Goal: Information Seeking & Learning: Learn about a topic

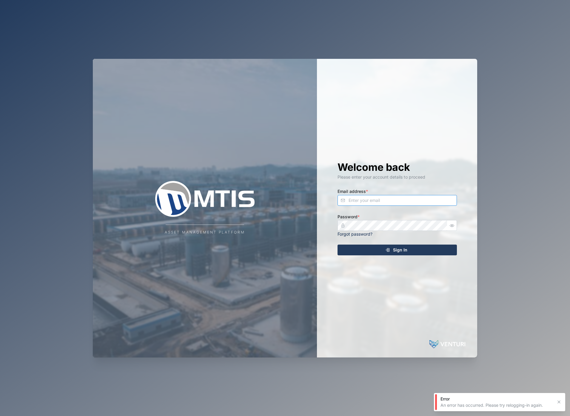
click at [386, 204] on input "Email address *" at bounding box center [397, 200] width 119 height 11
click at [0, 416] on com-1password-button at bounding box center [0, 416] width 0 height 0
drag, startPoint x: 353, startPoint y: 199, endPoint x: 326, endPoint y: 195, distance: 27.1
click at [328, 196] on div "Welcome back Please enter your account details to proceed Email address * ad Pa…" at bounding box center [397, 208] width 143 height 299
type input "ad"
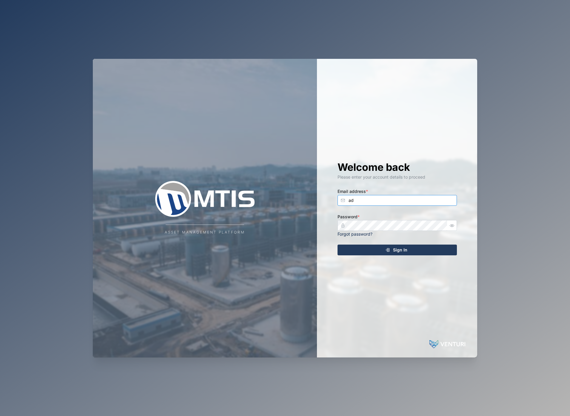
click at [0, 416] on com-1password-button at bounding box center [0, 416] width 0 height 0
click at [412, 203] on input "ad" at bounding box center [397, 200] width 119 height 11
click at [422, 195] on div "Email address * admin" at bounding box center [397, 196] width 119 height 18
click at [448, 203] on input "admin" at bounding box center [397, 200] width 119 height 11
click at [396, 200] on input "admin" at bounding box center [397, 200] width 119 height 11
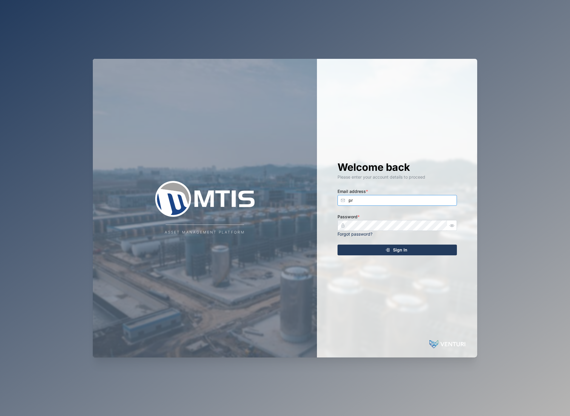
type input "prd"
type input "r"
type input "admin@venturi.io"
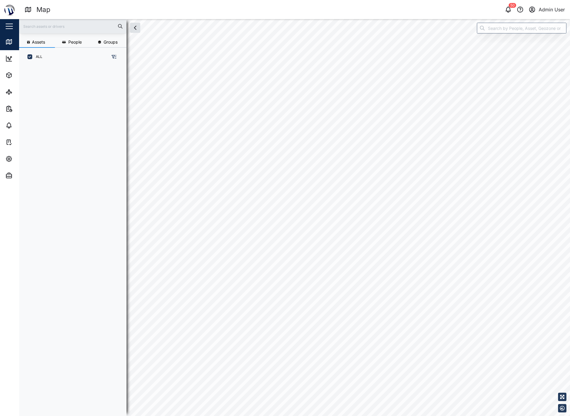
scroll to position [343, 93]
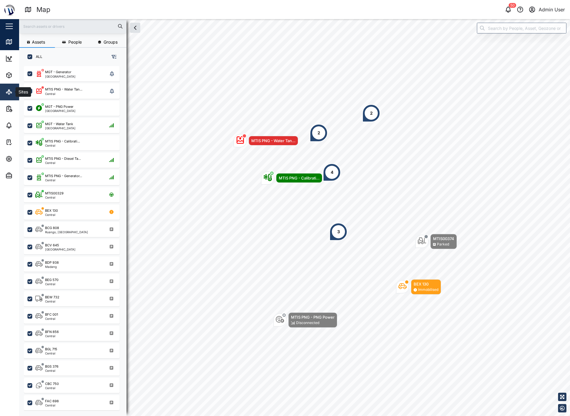
click at [8, 92] on icon at bounding box center [7, 91] width 1 height 1
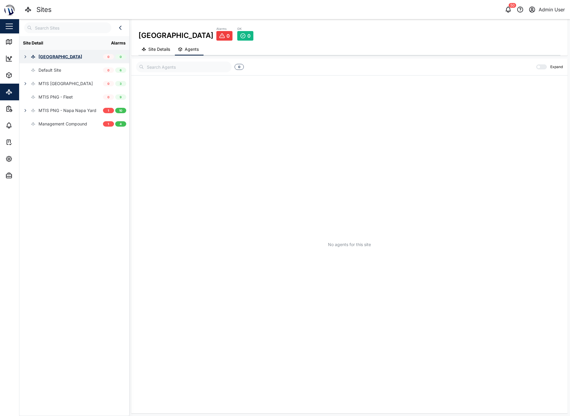
click at [23, 57] on icon "button" at bounding box center [25, 56] width 5 height 5
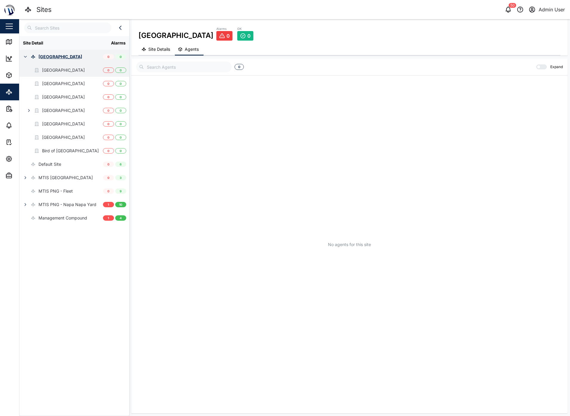
click at [53, 73] on div "Huon Golf Hotel" at bounding box center [63, 70] width 43 height 7
click at [53, 84] on div "Highlander Hotel" at bounding box center [63, 83] width 43 height 7
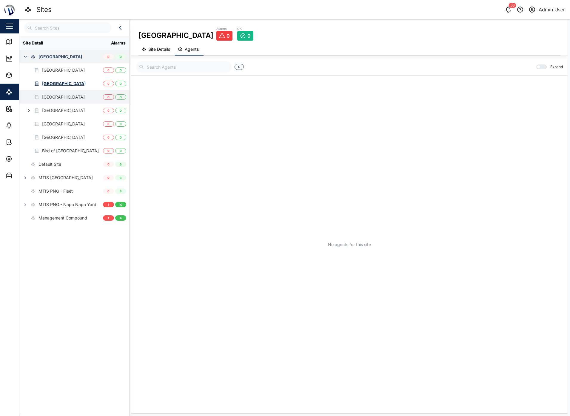
click at [50, 97] on div "Grand Papua Hotel" at bounding box center [63, 97] width 43 height 7
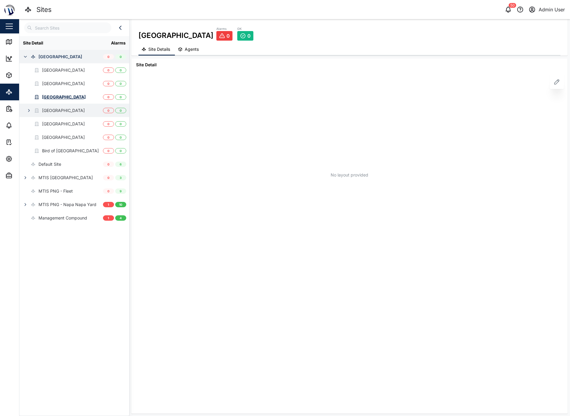
click at [48, 111] on div "Gateway Hotel" at bounding box center [63, 110] width 43 height 7
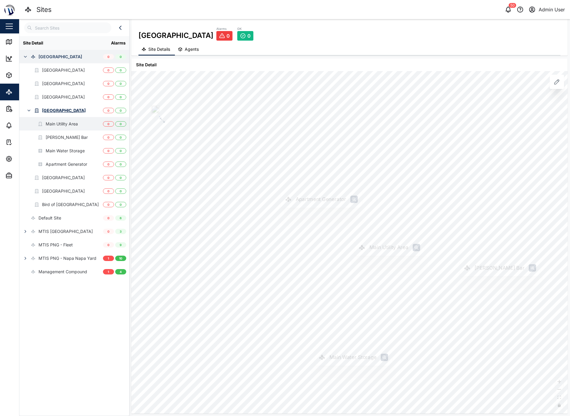
click at [54, 124] on div "Main Utility Area" at bounding box center [62, 124] width 32 height 7
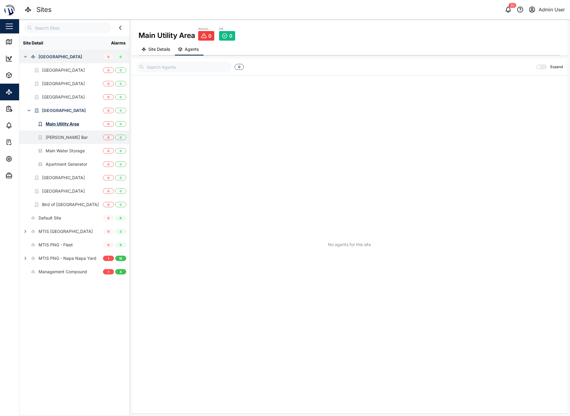
click at [52, 135] on div "Jackson's Bar" at bounding box center [67, 137] width 42 height 7
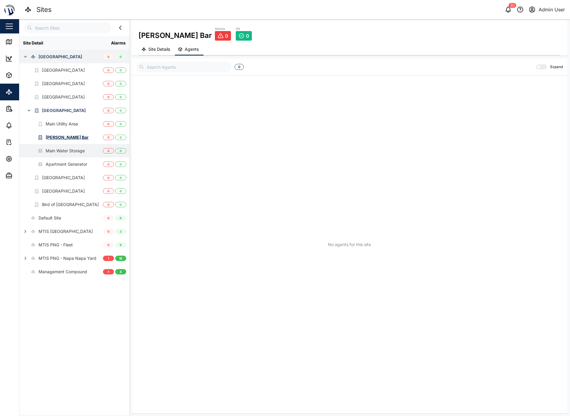
click at [53, 150] on div "Main Water Storage" at bounding box center [65, 150] width 39 height 7
click at [25, 233] on icon "button" at bounding box center [25, 231] width 5 height 5
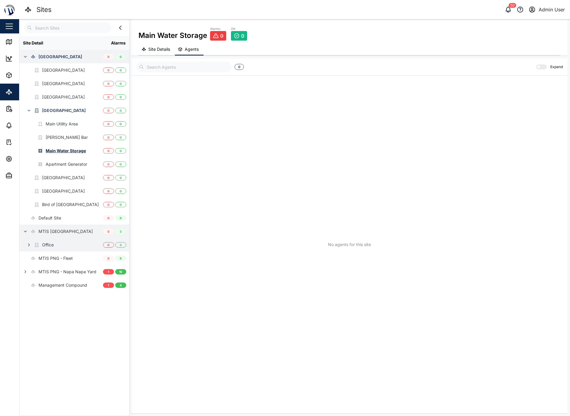
click at [33, 246] on button "button" at bounding box center [29, 245] width 8 height 8
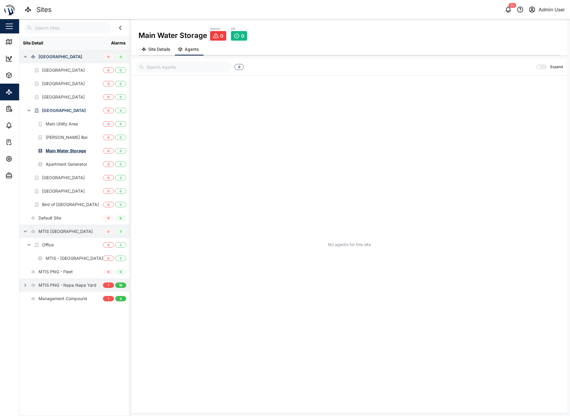
click at [26, 286] on icon "button" at bounding box center [25, 285] width 5 height 5
click at [52, 243] on div "Office" at bounding box center [48, 245] width 12 height 7
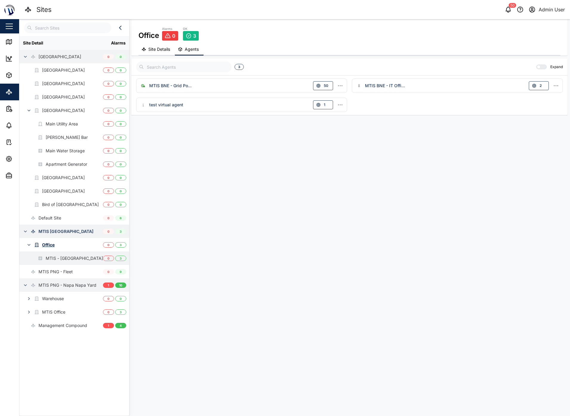
click at [100, 256] on div "MTIS - Brisbane" at bounding box center [61, 257] width 84 height 13
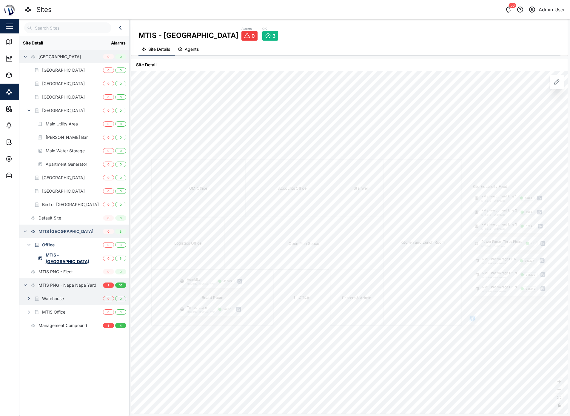
click at [64, 295] on div "Warehouse" at bounding box center [41, 298] width 44 height 13
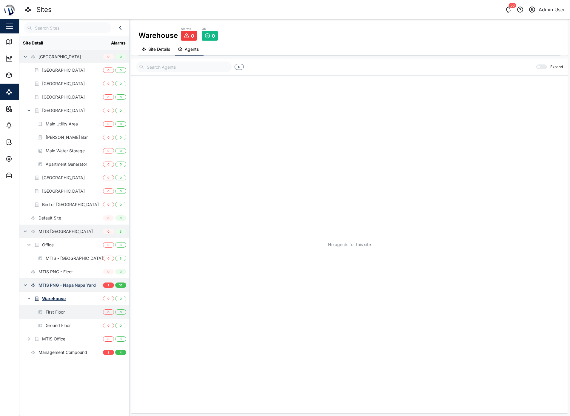
click at [56, 311] on div "First Floor" at bounding box center [55, 312] width 19 height 7
click at [58, 326] on div "Ground Floor" at bounding box center [58, 325] width 25 height 7
drag, startPoint x: 161, startPoint y: 53, endPoint x: 157, endPoint y: 78, distance: 24.5
click at [161, 53] on button "Site Details" at bounding box center [157, 50] width 36 height 12
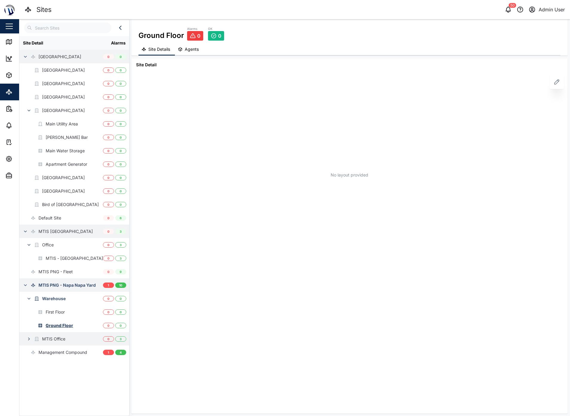
click at [52, 338] on div "MTIS Office" at bounding box center [53, 339] width 23 height 7
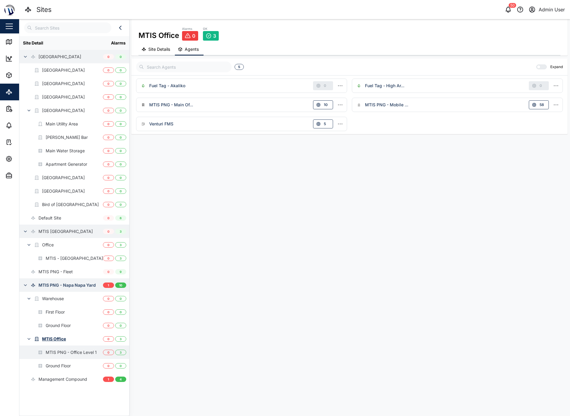
click at [53, 352] on div "MTIS PNG - Office Level 1" at bounding box center [71, 352] width 51 height 7
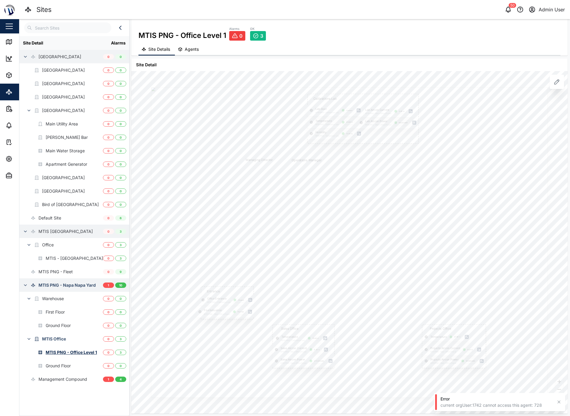
click at [559, 401] on icon "button" at bounding box center [559, 401] width 5 height 5
click at [47, 378] on div "Management Compound" at bounding box center [63, 379] width 49 height 7
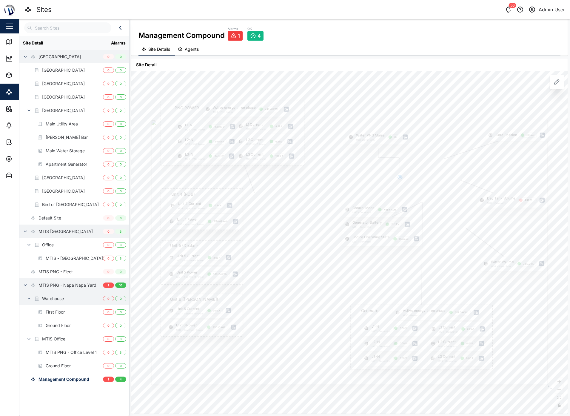
click at [27, 298] on icon "button" at bounding box center [29, 298] width 5 height 5
click at [58, 299] on div "Warehouse" at bounding box center [53, 298] width 22 height 7
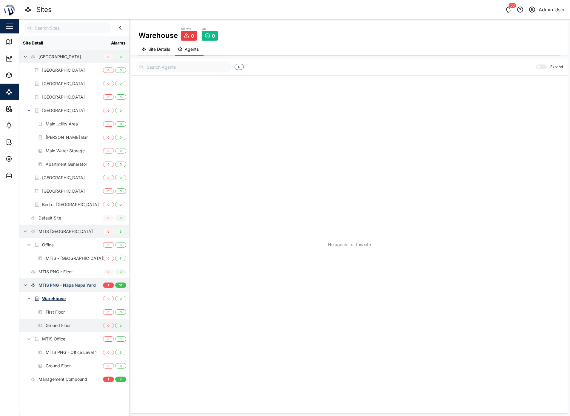
click at [54, 319] on div "Ground Floor" at bounding box center [44, 325] width 51 height 13
click at [53, 311] on div "First Floor" at bounding box center [55, 312] width 19 height 7
click at [55, 299] on div "Warehouse" at bounding box center [54, 298] width 24 height 7
click at [53, 339] on div "MTIS Office" at bounding box center [53, 339] width 23 height 7
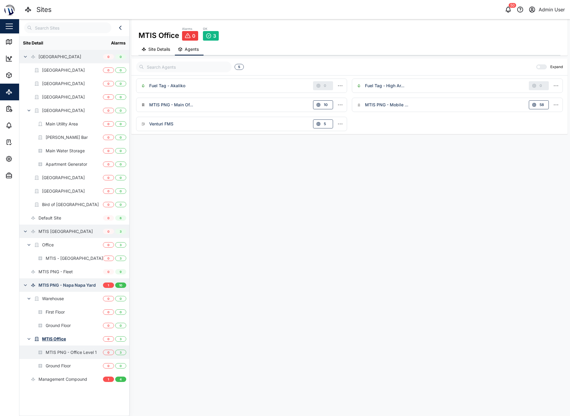
click at [55, 347] on div "MTIS PNG - Office Level 1" at bounding box center [57, 351] width 77 height 13
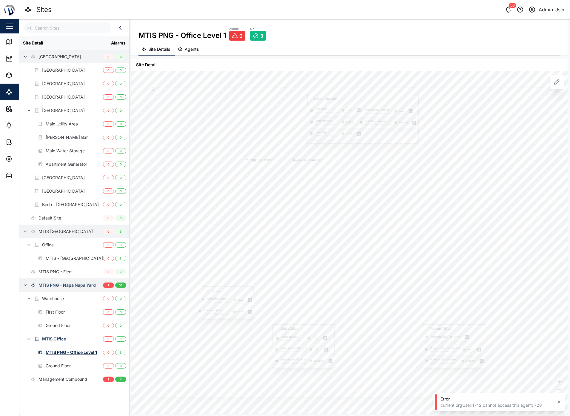
click at [24, 233] on icon "button" at bounding box center [25, 231] width 5 height 5
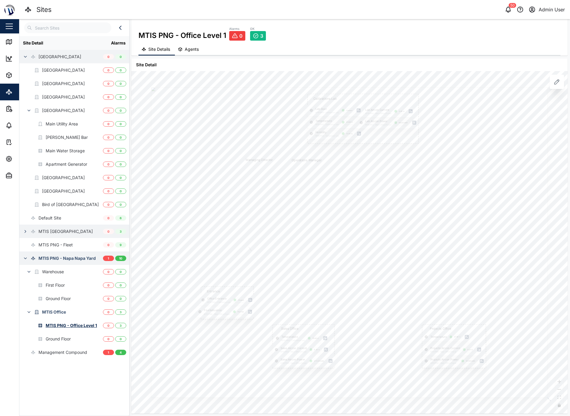
click at [19, 232] on aside "Close Map Dashboard Assets ATS Camera Generator Personnel Power meter Tankers T…" at bounding box center [9, 208] width 19 height 416
click at [22, 231] on button "button" at bounding box center [25, 231] width 8 height 8
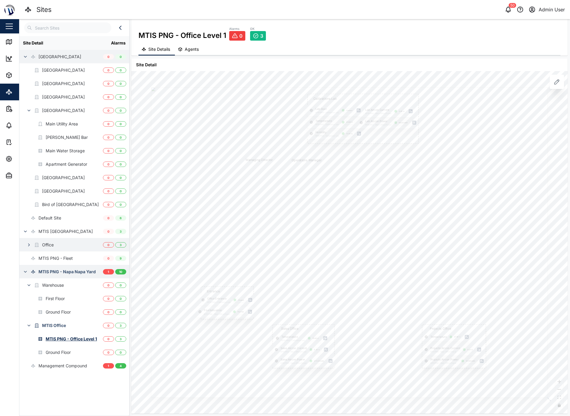
click at [53, 244] on div "Office" at bounding box center [48, 245] width 12 height 7
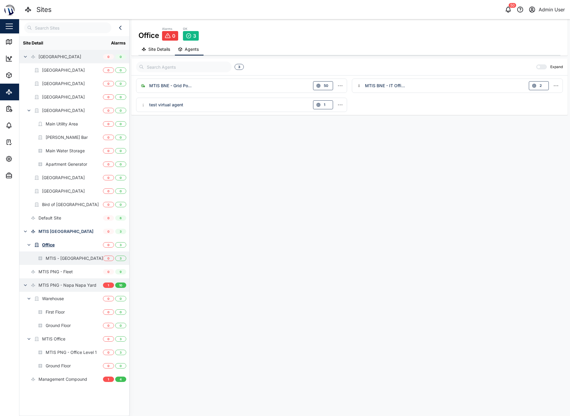
click at [57, 257] on div "MTIS - Brisbane" at bounding box center [74, 258] width 57 height 7
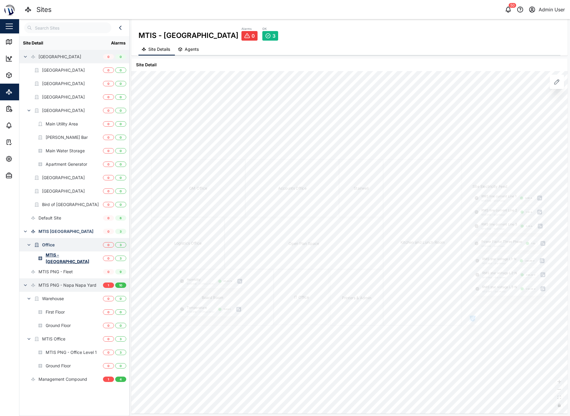
click at [31, 244] on icon "button" at bounding box center [29, 244] width 5 height 5
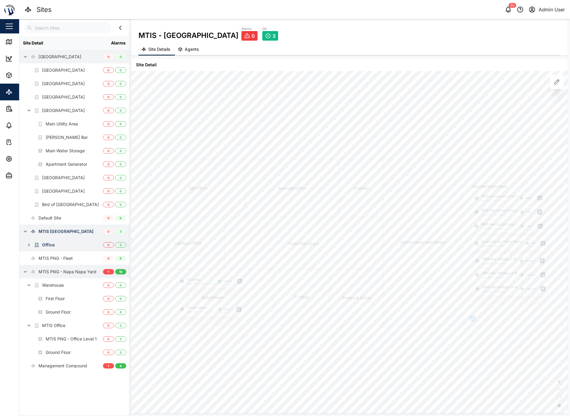
click at [26, 231] on icon "button" at bounding box center [25, 231] width 2 height 1
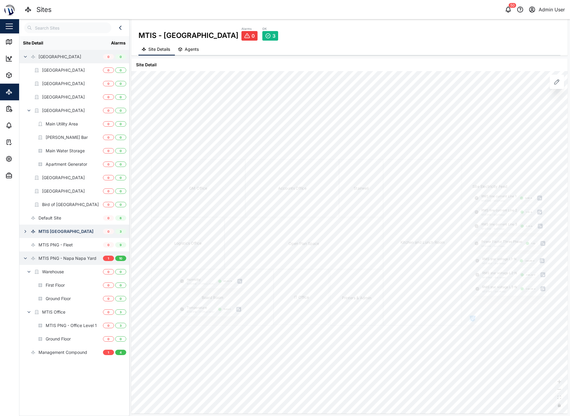
click at [24, 55] on icon "button" at bounding box center [25, 56] width 5 height 5
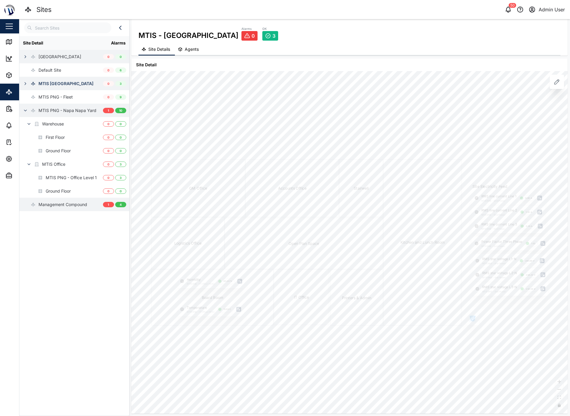
click at [70, 205] on div "Management Compound" at bounding box center [63, 204] width 49 height 7
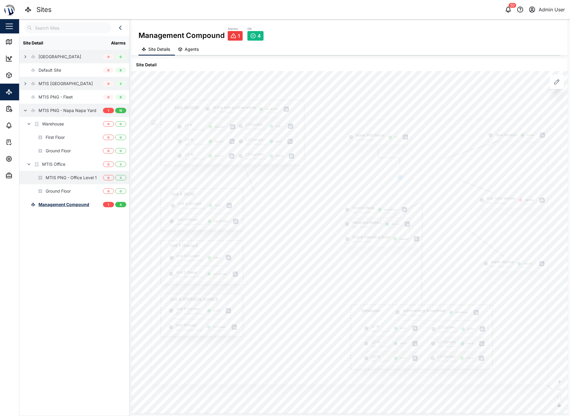
click at [66, 175] on div "MTIS PNG - Office Level 1" at bounding box center [71, 177] width 51 height 7
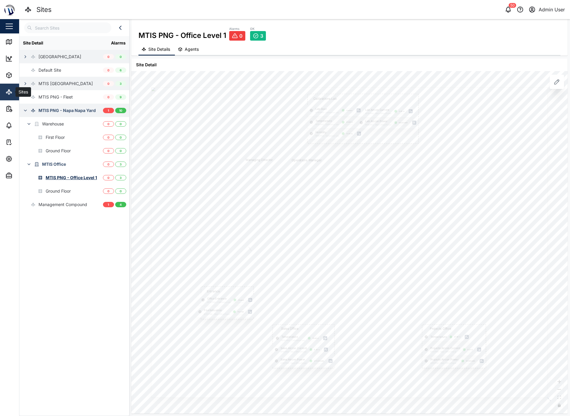
click at [6, 92] on icon at bounding box center [8, 91] width 7 height 7
click at [11, 78] on icon "button" at bounding box center [8, 75] width 7 height 7
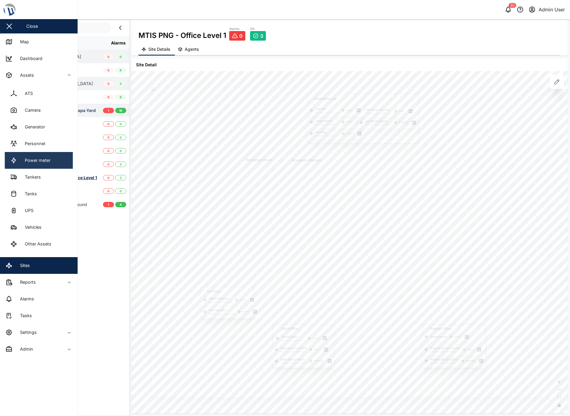
click at [26, 162] on div "Power meter" at bounding box center [35, 160] width 30 height 7
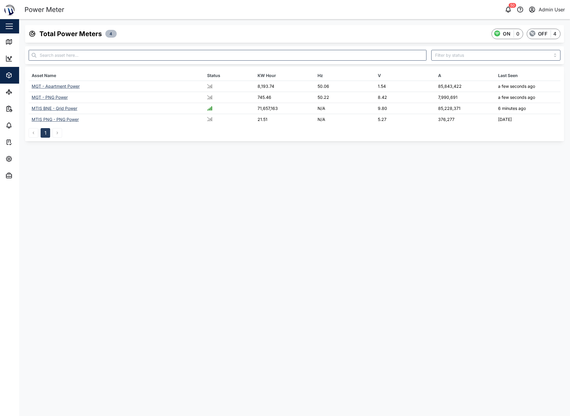
click at [51, 96] on div "MGT - PNG Power" at bounding box center [50, 97] width 36 height 5
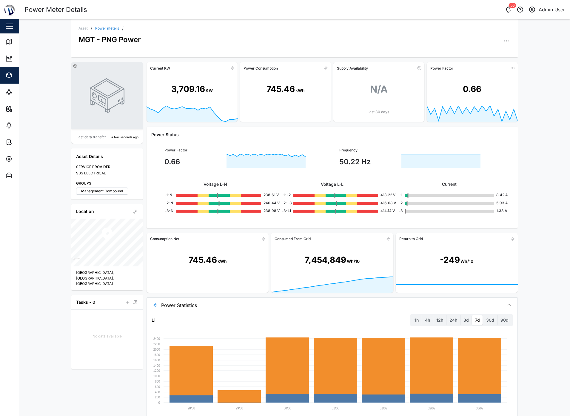
click at [51, 96] on div "Asset / Power meters / MGT - PNG Power Last data transfer a few seconds ago Ass…" at bounding box center [294, 217] width 551 height 397
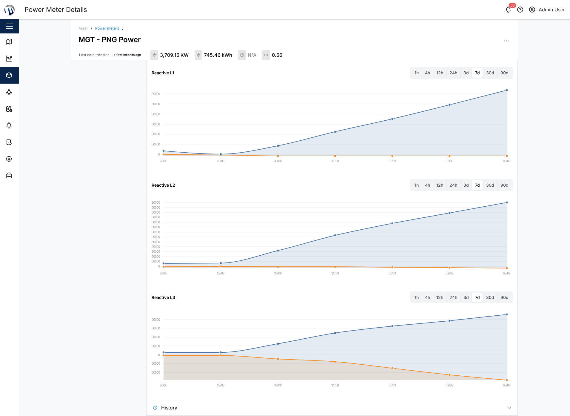
scroll to position [591, 0]
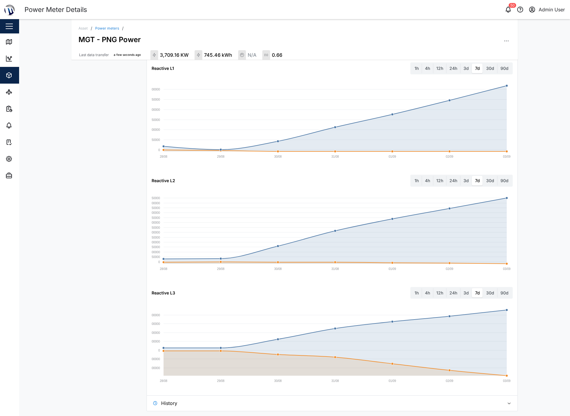
click at [176, 399] on span "History" at bounding box center [330, 403] width 339 height 15
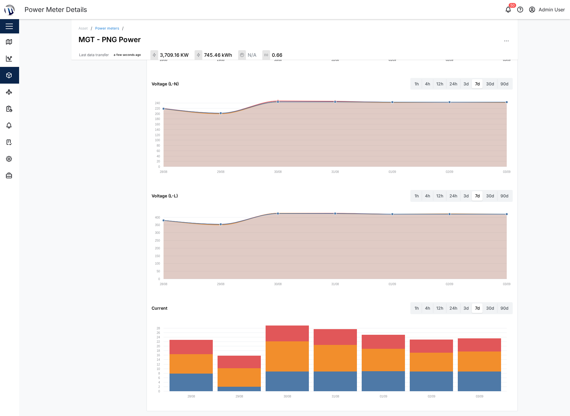
scroll to position [90, 0]
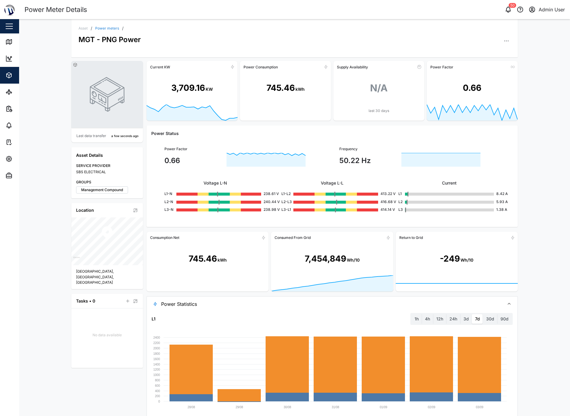
scroll to position [0, 0]
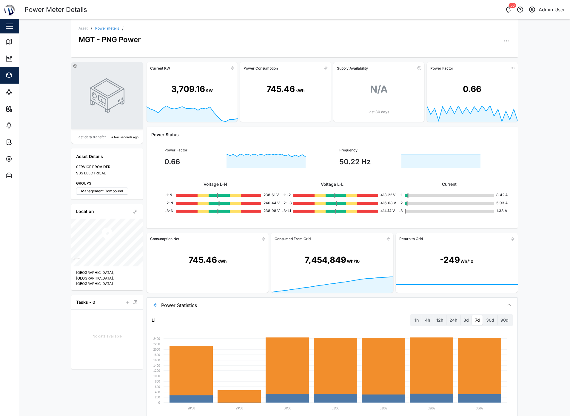
click at [531, 126] on div "Asset / Power meters / MGT - PNG Power Last data transfer a few seconds ago Ass…" at bounding box center [294, 217] width 551 height 397
click at [531, 171] on div "Asset / Power meters / MGT - PNG Power Last data transfer a minute ago Asset De…" at bounding box center [294, 217] width 551 height 397
click at [540, 117] on div "Asset / Power meters / MGT - PNG Power Last data transfer a few seconds ago Ass…" at bounding box center [294, 217] width 551 height 397
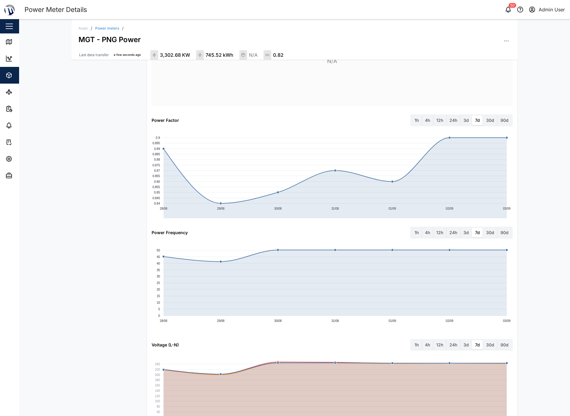
scroll to position [1017, 0]
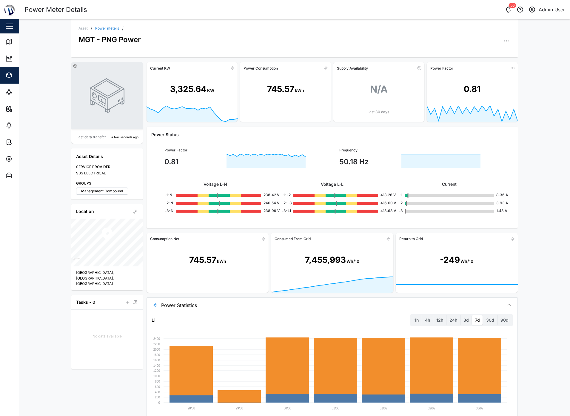
scroll to position [22, 0]
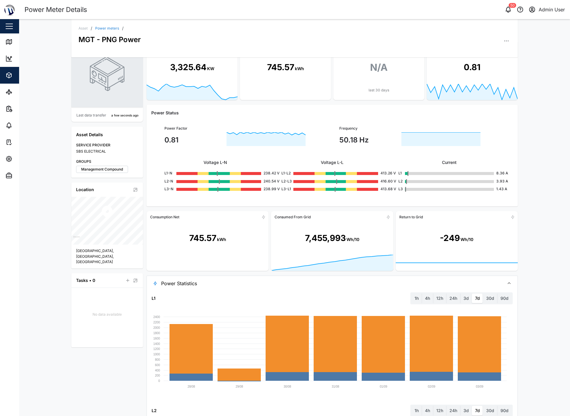
click at [528, 170] on div "Asset / Power meters / MGT - PNG Power Last data transfer a few seconds ago Ass…" at bounding box center [294, 217] width 551 height 397
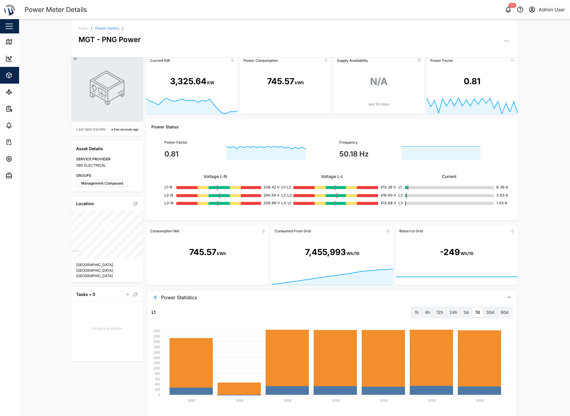
scroll to position [0, 0]
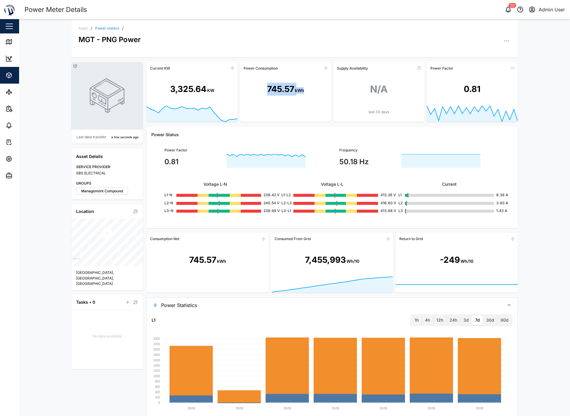
drag, startPoint x: 258, startPoint y: 88, endPoint x: 313, endPoint y: 90, distance: 55.0
click at [313, 90] on div "745.57 kWh" at bounding box center [285, 89] width 91 height 33
click at [521, 164] on div "Asset / Power meters / MGT - PNG Power Last data transfer a minute ago Asset De…" at bounding box center [294, 217] width 551 height 397
click at [550, 216] on div "Asset / Power meters / MGT - PNG Power Last data transfer 2 minutes ago Asset D…" at bounding box center [294, 217] width 551 height 397
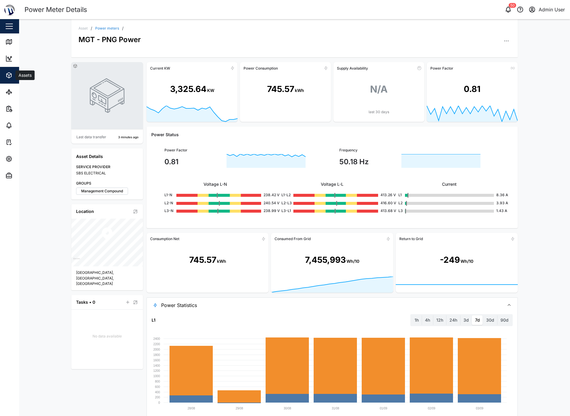
click at [7, 74] on icon "button" at bounding box center [8, 74] width 2 height 1
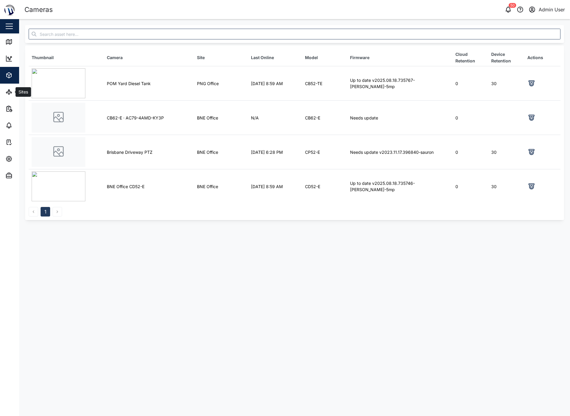
click at [11, 75] on icon "button" at bounding box center [9, 75] width 5 height 5
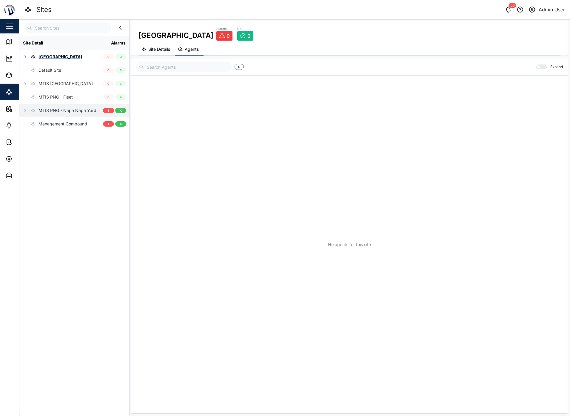
click at [25, 113] on button "button" at bounding box center [25, 110] width 8 height 8
click at [30, 136] on icon "button" at bounding box center [29, 137] width 5 height 5
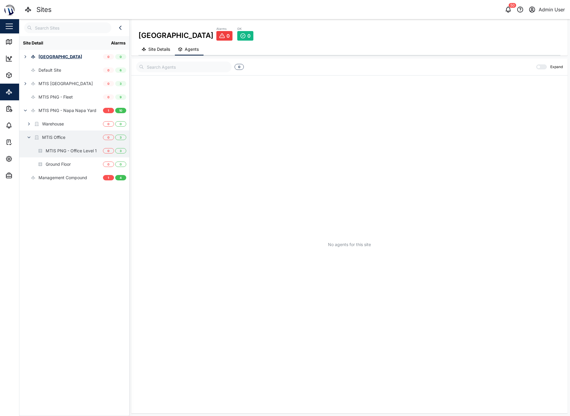
click at [68, 152] on div "MTIS PNG - Office Level 1" at bounding box center [71, 150] width 51 height 7
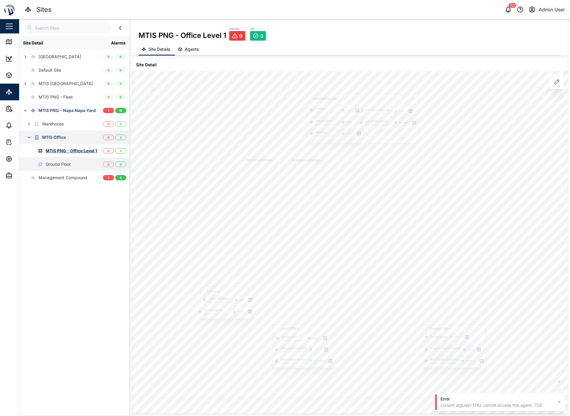
click at [64, 164] on div "Ground Floor" at bounding box center [58, 164] width 25 height 7
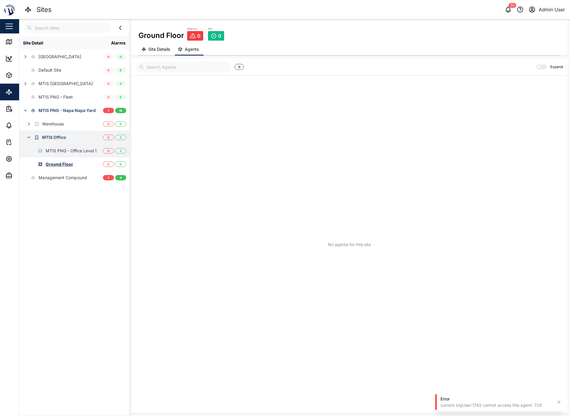
click at [66, 153] on div "MTIS PNG - Office Level 1" at bounding box center [71, 150] width 51 height 7
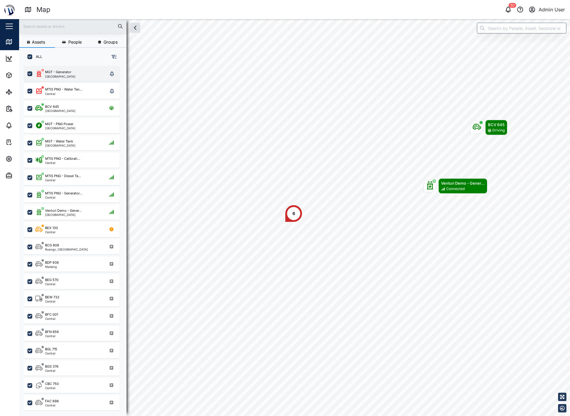
scroll to position [343, 93]
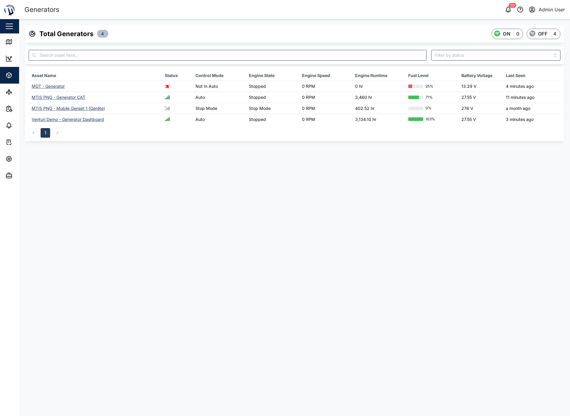
click at [64, 96] on div "MTIS PNG - Generator CAT" at bounding box center [59, 97] width 54 height 5
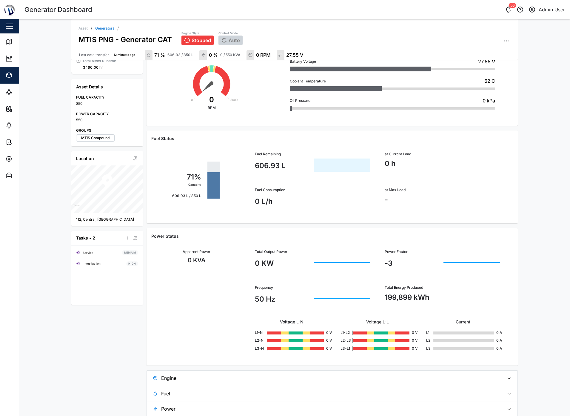
scroll to position [97, 0]
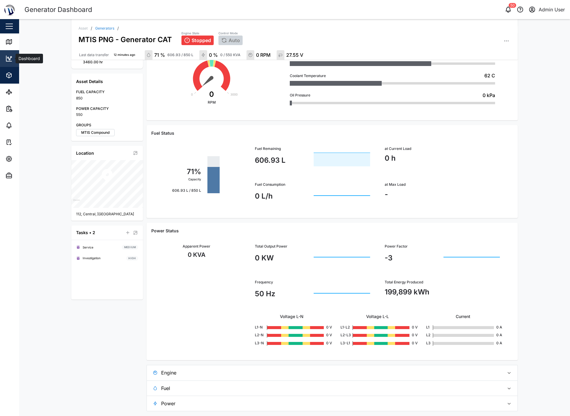
click at [12, 53] on link "Dashboard" at bounding box center [39, 58] width 78 height 17
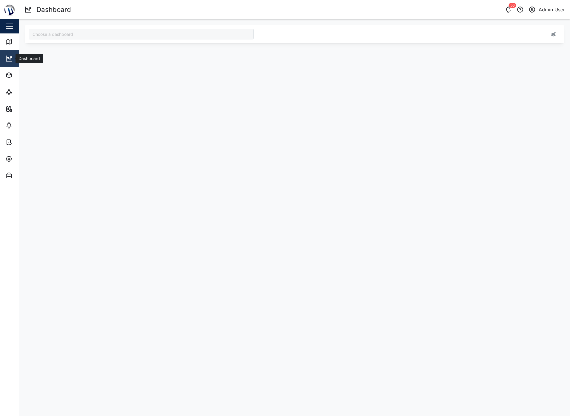
type input "MTIS Diesel"
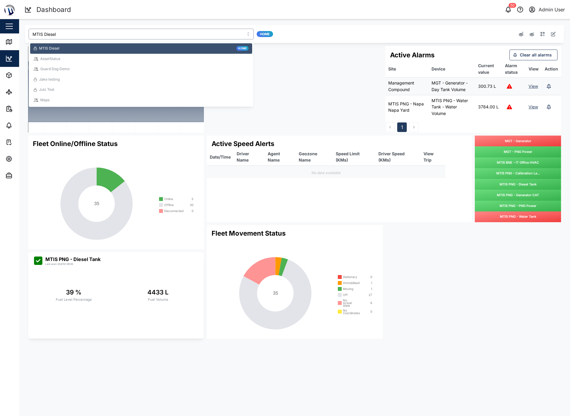
click at [62, 36] on input "MTIS Diesel" at bounding box center [141, 34] width 225 height 11
click at [57, 57] on div "AssetStatus" at bounding box center [50, 59] width 20 height 6
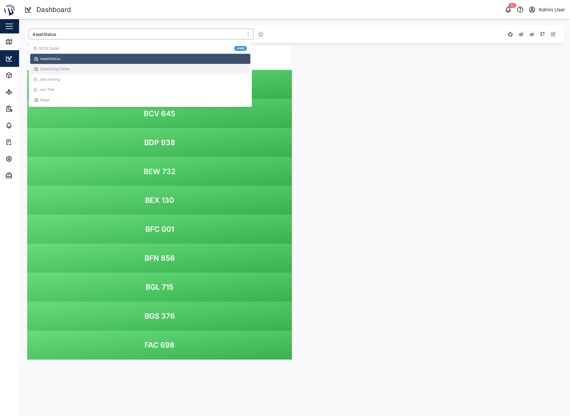
click at [129, 73] on div "Guard Dog Demo" at bounding box center [140, 69] width 220 height 10
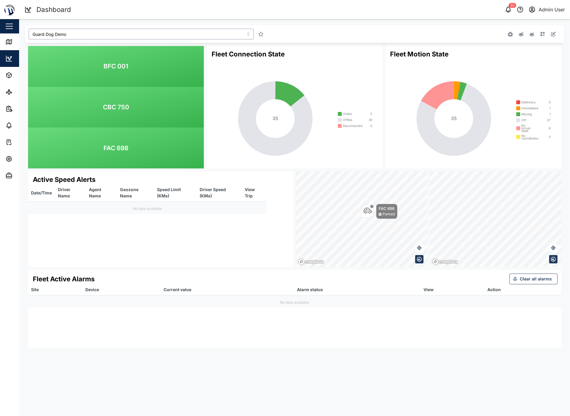
click at [87, 33] on input "Guard Dog Demo" at bounding box center [141, 34] width 225 height 11
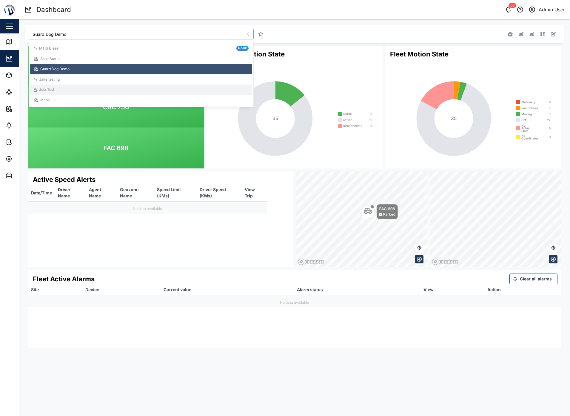
click at [61, 91] on div "Julz Test" at bounding box center [141, 90] width 215 height 6
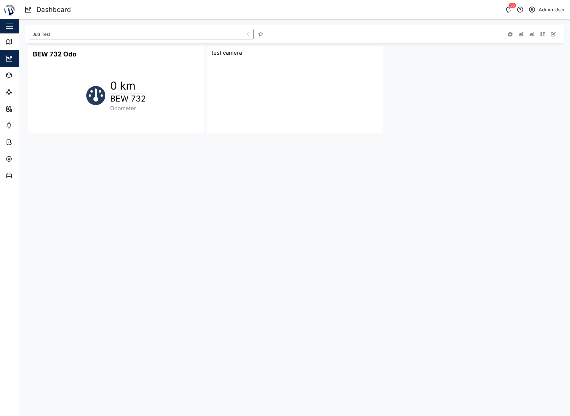
click at [70, 35] on input "Julz Test" at bounding box center [141, 34] width 225 height 11
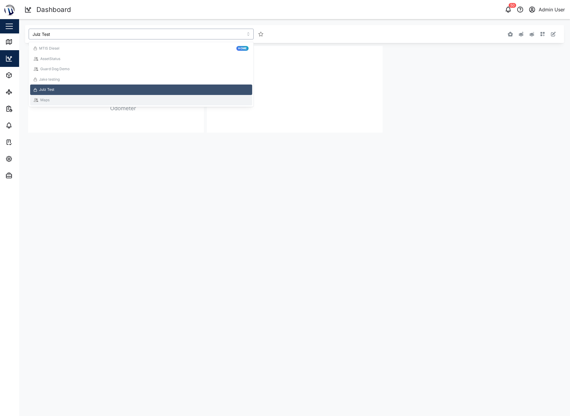
click at [56, 100] on div "Maps" at bounding box center [141, 100] width 215 height 6
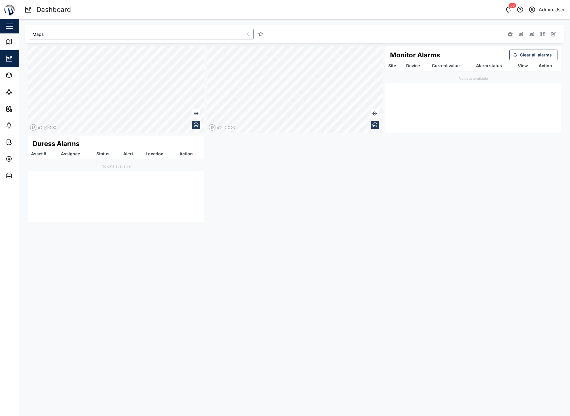
click at [64, 35] on input "Maps" at bounding box center [141, 34] width 225 height 11
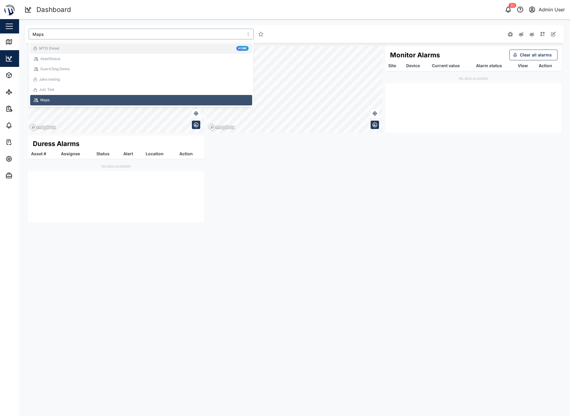
click at [63, 49] on div "MTIS Diesel Home" at bounding box center [141, 49] width 215 height 6
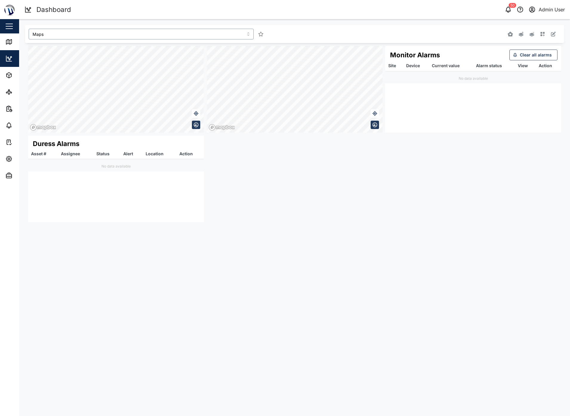
type input "MTIS Diesel"
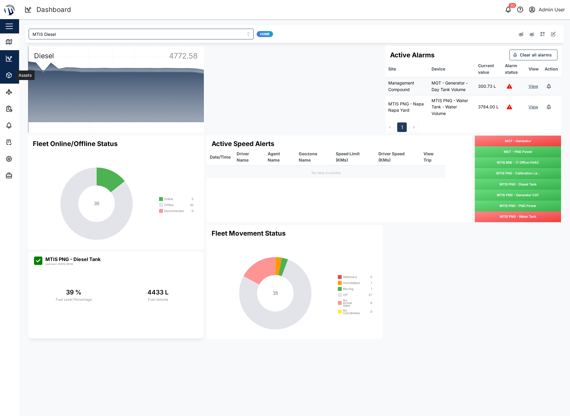
click at [7, 80] on span "Assets" at bounding box center [32, 75] width 54 height 17
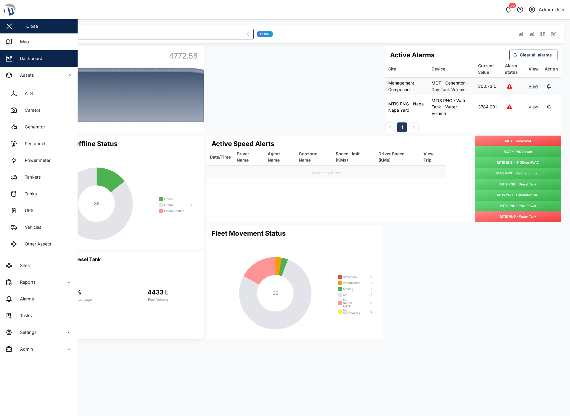
click at [120, 20] on div "MTIS Diesel Home Active Speed Alerts Date/Time Driver Name Agent Name Geozone N…" at bounding box center [294, 183] width 551 height 328
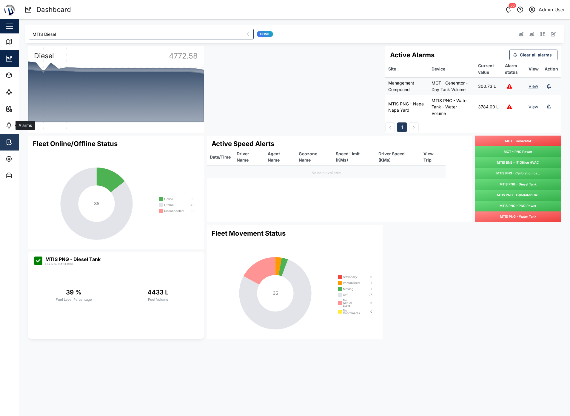
click at [8, 142] on icon at bounding box center [8, 142] width 1 height 0
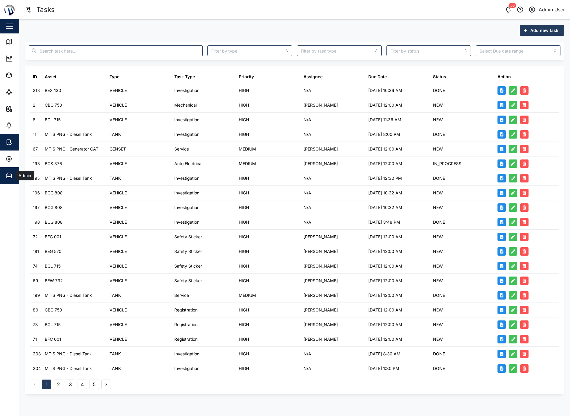
click at [13, 174] on div "Admin" at bounding box center [32, 175] width 54 height 7
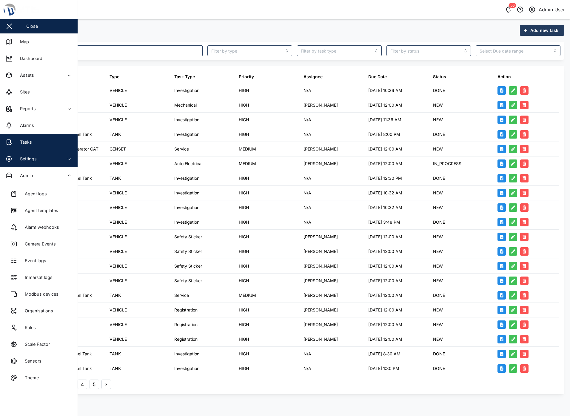
click at [13, 159] on div "Settings" at bounding box center [32, 158] width 54 height 7
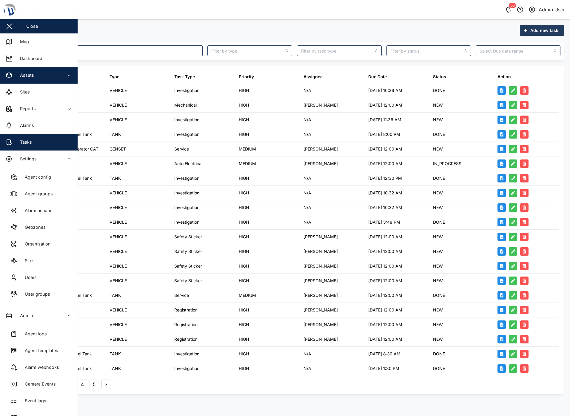
click at [55, 75] on div "Assets" at bounding box center [32, 75] width 54 height 7
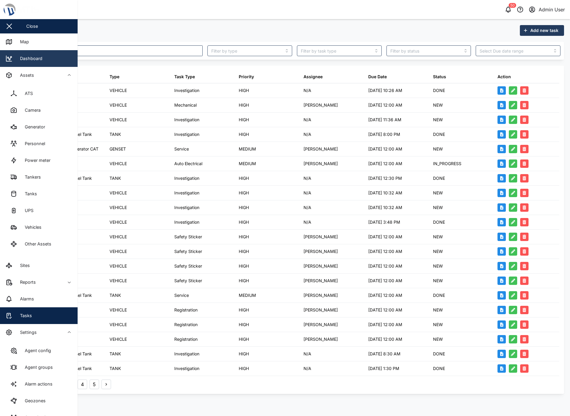
click at [37, 56] on div "Dashboard" at bounding box center [29, 58] width 27 height 7
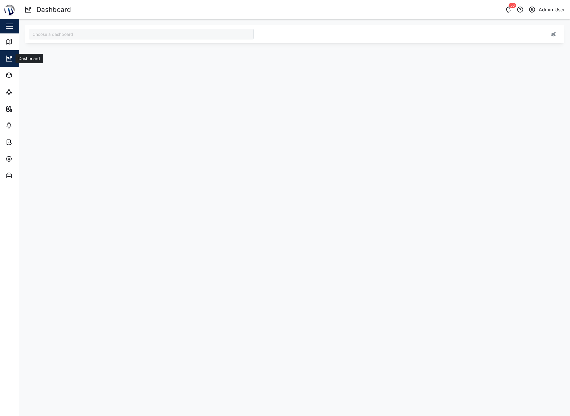
type input "MTIS Diesel"
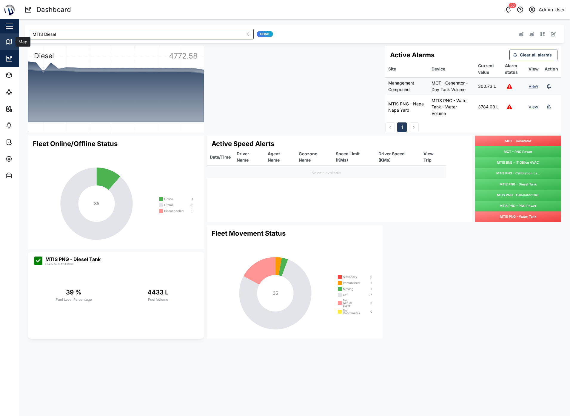
click at [9, 44] on icon at bounding box center [8, 41] width 5 height 5
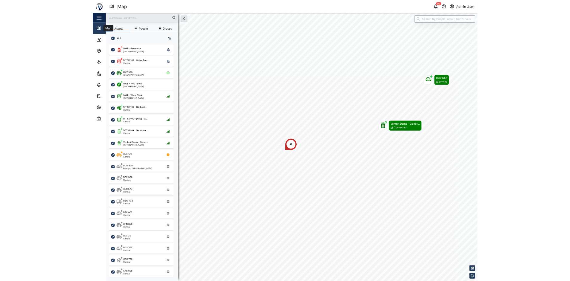
scroll to position [343, 93]
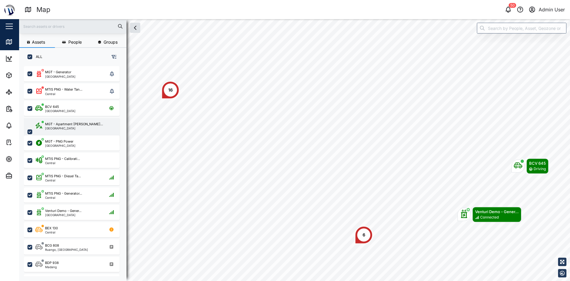
scroll to position [5, 5]
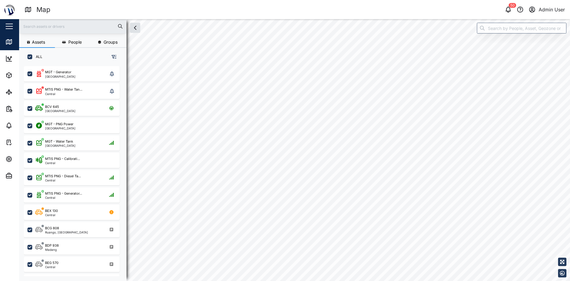
click at [303, 4] on div "Map 50 Admin User Close Map Dashboard Assets ATS Camera Generator Personnel Pow…" at bounding box center [285, 140] width 570 height 281
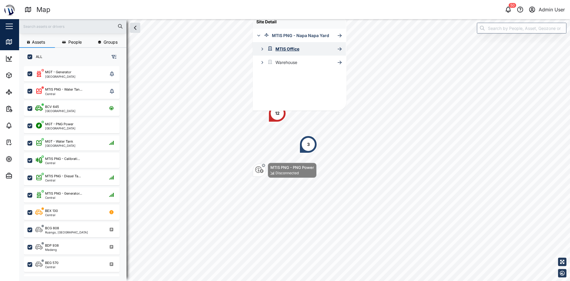
click at [262, 49] on icon "button" at bounding box center [262, 49] width 5 height 5
click at [293, 62] on div "MTIS PNG - Office Level 1" at bounding box center [304, 62] width 51 height 7
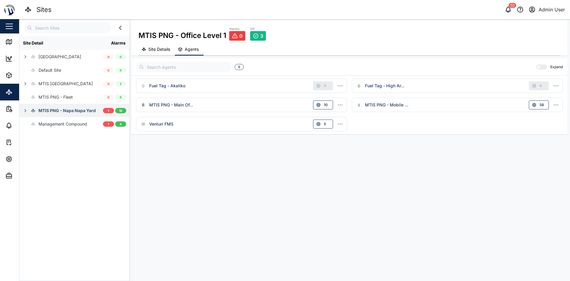
click at [47, 113] on div "MTIS PNG - Napa Napa Yard" at bounding box center [67, 110] width 57 height 7
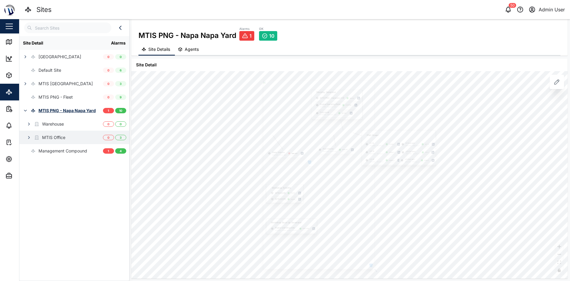
click at [42, 137] on div "MTIS Office" at bounding box center [53, 137] width 23 height 7
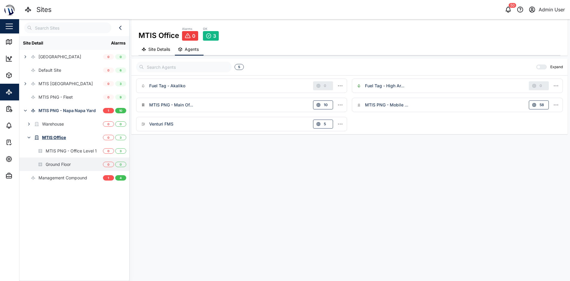
click at [54, 163] on div "Ground Floor" at bounding box center [58, 164] width 25 height 7
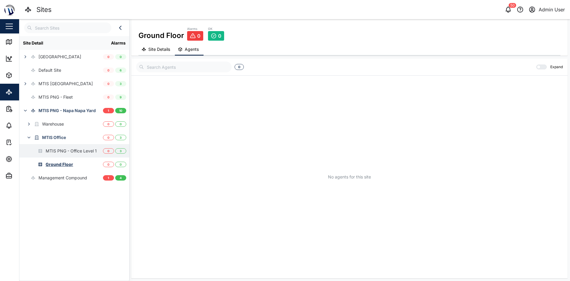
click at [57, 149] on div "MTIS PNG - Office Level 1" at bounding box center [71, 150] width 51 height 7
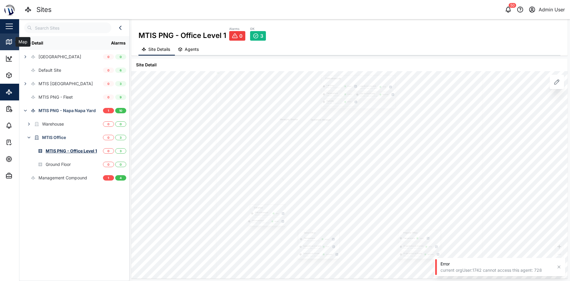
click at [9, 38] on link "Map" at bounding box center [39, 41] width 78 height 17
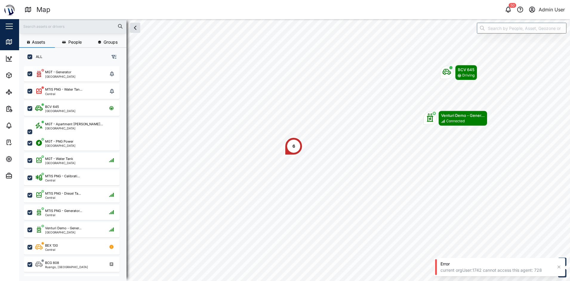
scroll to position [207, 93]
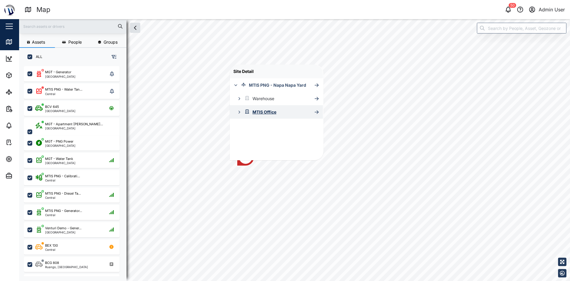
click at [239, 112] on icon "button" at bounding box center [239, 112] width 5 height 5
click at [275, 126] on div "MTIS PNG - Office Level 1" at bounding box center [281, 125] width 51 height 7
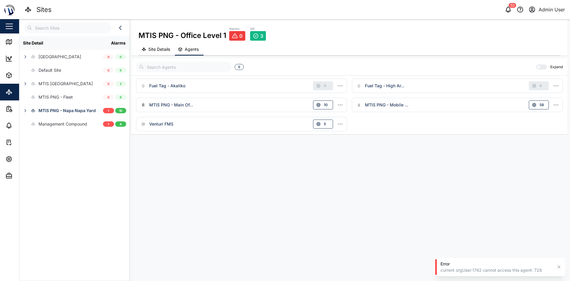
click at [155, 50] on span "Site Details" at bounding box center [159, 49] width 22 height 4
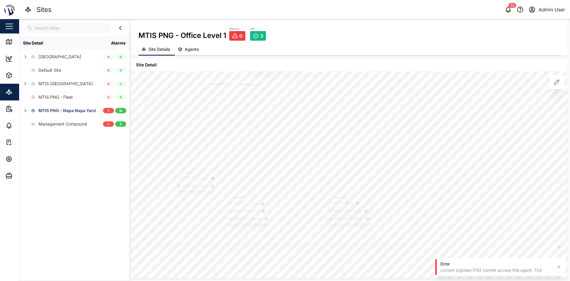
drag, startPoint x: 496, startPoint y: 204, endPoint x: 547, endPoint y: 199, distance: 50.7
click at [547, 199] on div "Managing Director Reception Calibration and Supply Manager Sales Manager Projec…" at bounding box center [349, 174] width 436 height 207
click at [562, 87] on div at bounding box center [557, 82] width 14 height 14
click at [556, 82] on icon at bounding box center [556, 81] width 7 height 7
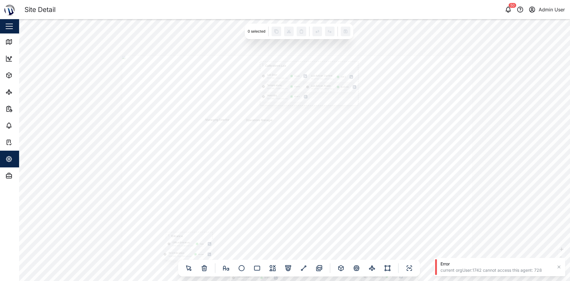
drag, startPoint x: 130, startPoint y: 154, endPoint x: 56, endPoint y: 222, distance: 100.6
click at [56, 222] on div "Managing Director Reception Calibration and Supply Manager Sales Manager Projec…" at bounding box center [294, 150] width 551 height 262
click at [10, 42] on icon at bounding box center [10, 42] width 0 height 4
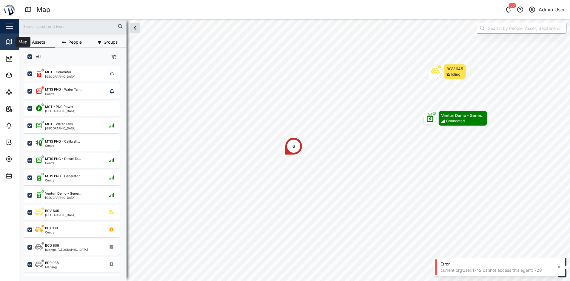
scroll to position [207, 93]
click at [558, 267] on icon "button" at bounding box center [559, 266] width 5 height 5
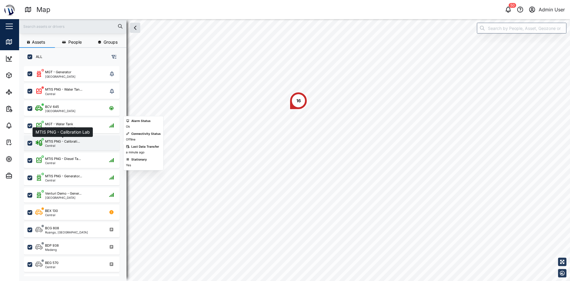
click at [69, 142] on div "MTIS PNG - Calibrati..." at bounding box center [62, 141] width 35 height 5
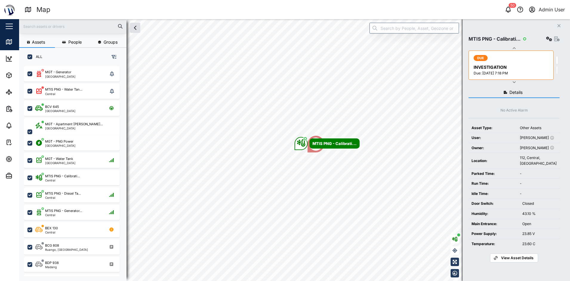
click at [491, 67] on div "INVESTIGATION" at bounding box center [512, 67] width 76 height 7
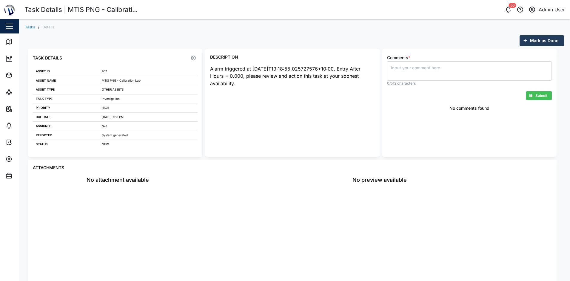
drag, startPoint x: 241, startPoint y: 78, endPoint x: 240, endPoint y: 83, distance: 5.0
click at [240, 83] on div "Description Alarm triggered at 2025-06-12T19:18:55.025727576+10:00, Entry After…" at bounding box center [292, 102] width 174 height 107
click at [240, 83] on div "Alarm triggered at 2025-06-12T19:18:55.025727576+10:00, Entry After Hours = 0.0…" at bounding box center [292, 76] width 165 height 22
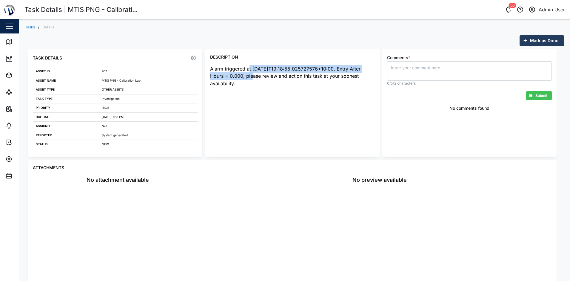
drag, startPoint x: 250, startPoint y: 70, endPoint x: 243, endPoint y: 81, distance: 13.0
click at [243, 81] on div "Alarm triggered at 2025-06-12T19:18:55.025727576+10:00, Entry After Hours = 0.0…" at bounding box center [292, 76] width 165 height 22
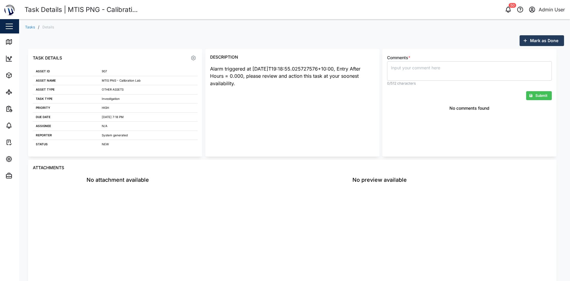
drag, startPoint x: 243, startPoint y: 81, endPoint x: 240, endPoint y: 88, distance: 7.6
click at [240, 88] on div "Alarm triggered at 2025-06-12T19:18:55.025727576+10:00, Entry After Hours = 0.0…" at bounding box center [292, 106] width 165 height 83
click at [12, 41] on icon at bounding box center [8, 41] width 5 height 5
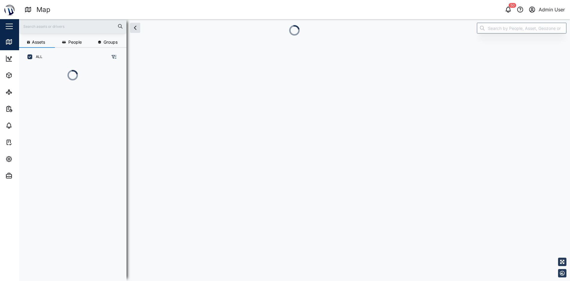
scroll to position [5, 5]
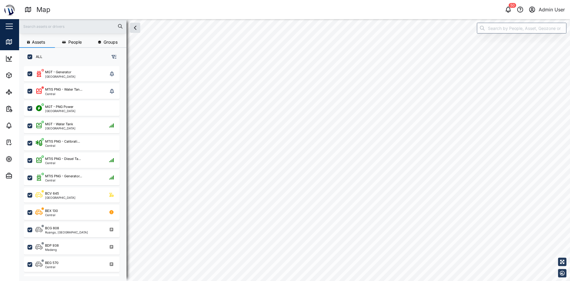
checkbox input "true"
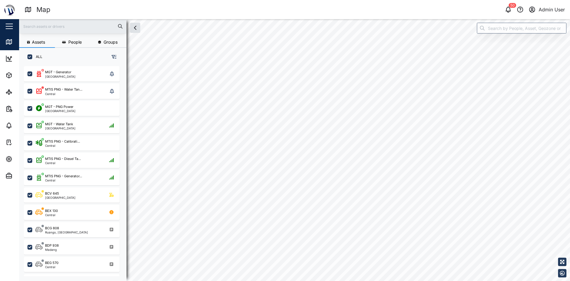
checkbox input "true"
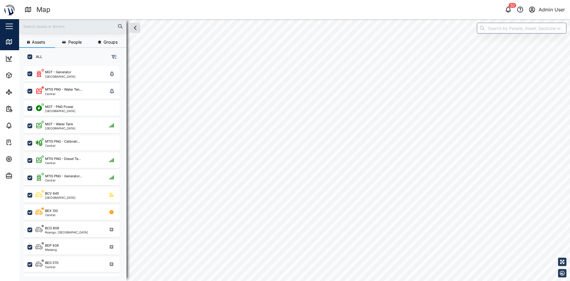
checkbox input "true"
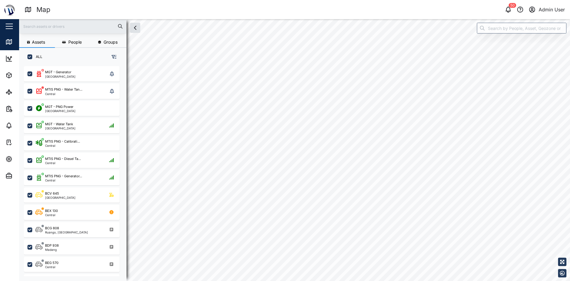
checkbox input "true"
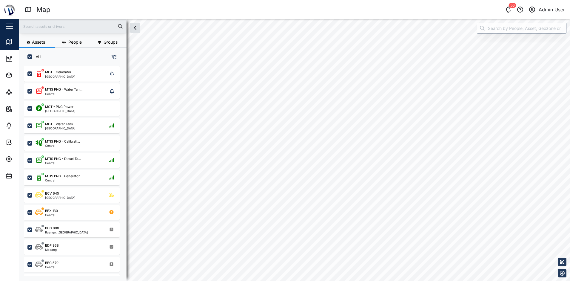
checkbox input "true"
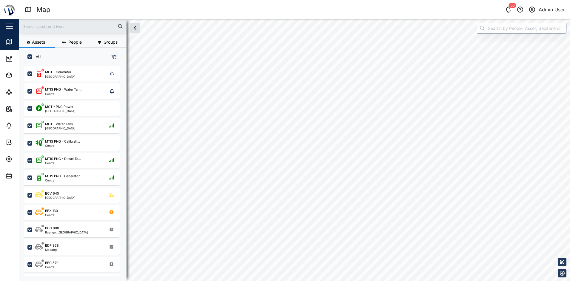
checkbox input "true"
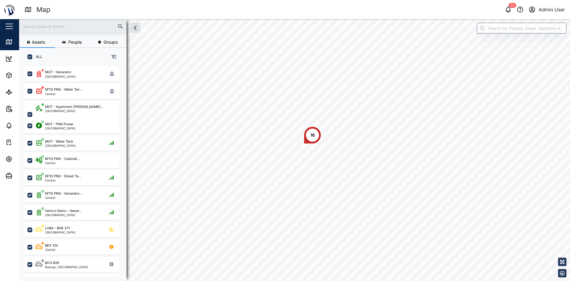
click at [361, 8] on div "50 Admin User" at bounding box center [435, 9] width 270 height 8
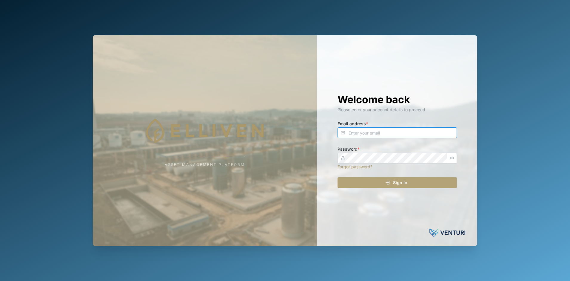
click at [367, 135] on input "Email address *" at bounding box center [397, 132] width 119 height 11
type input "[EMAIL_ADDRESS][DOMAIN_NAME]"
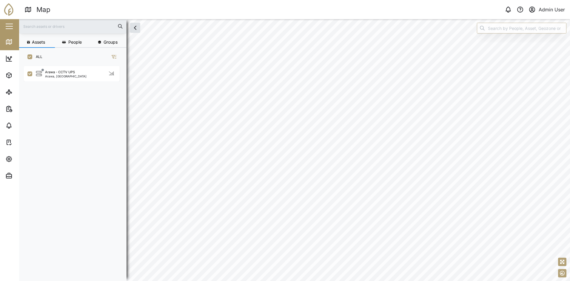
scroll to position [207, 93]
click at [76, 76] on div "Arawa - CCTV UPS [GEOGRAPHIC_DATA], [GEOGRAPHIC_DATA]" at bounding box center [75, 74] width 81 height 8
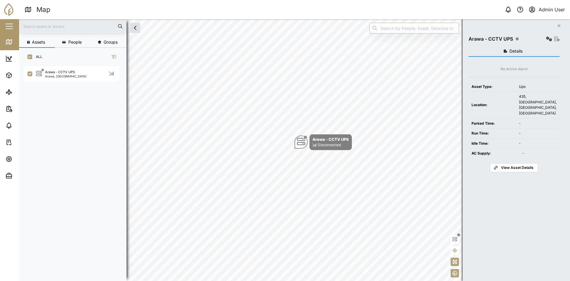
drag, startPoint x: 511, startPoint y: 221, endPoint x: 348, endPoint y: 139, distance: 182.4
click at [511, 221] on div "Details No Active Alarm Asset Type: Ups Location: [GEOGRAPHIC_DATA], [GEOGRAPHI…" at bounding box center [514, 156] width 91 height 226
click at [12, 42] on icon at bounding box center [8, 41] width 5 height 5
